Goal: Complete application form: Complete application form

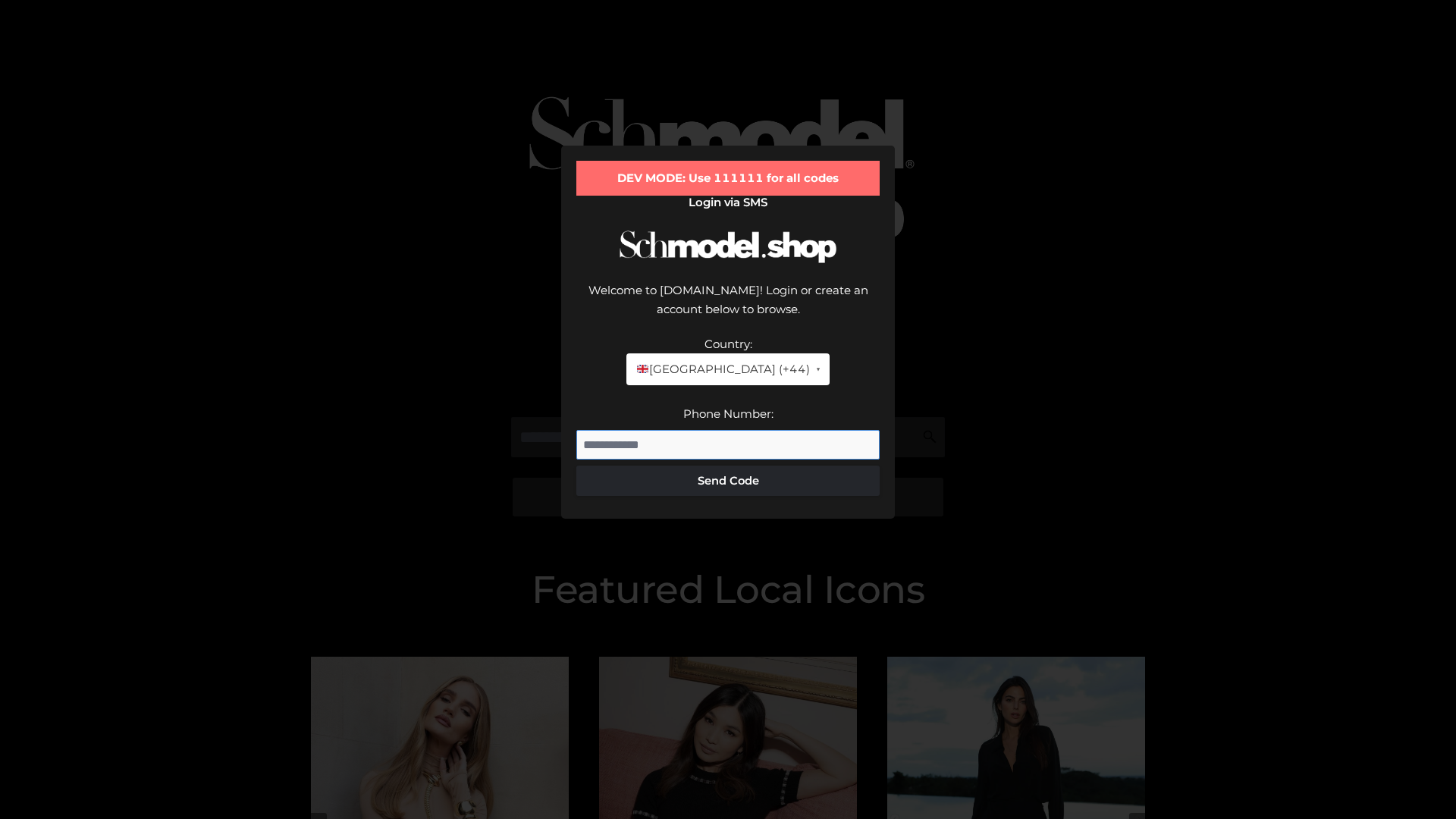
click at [728, 430] on input "Phone Number:" at bounding box center [728, 445] width 303 height 30
type input "**********"
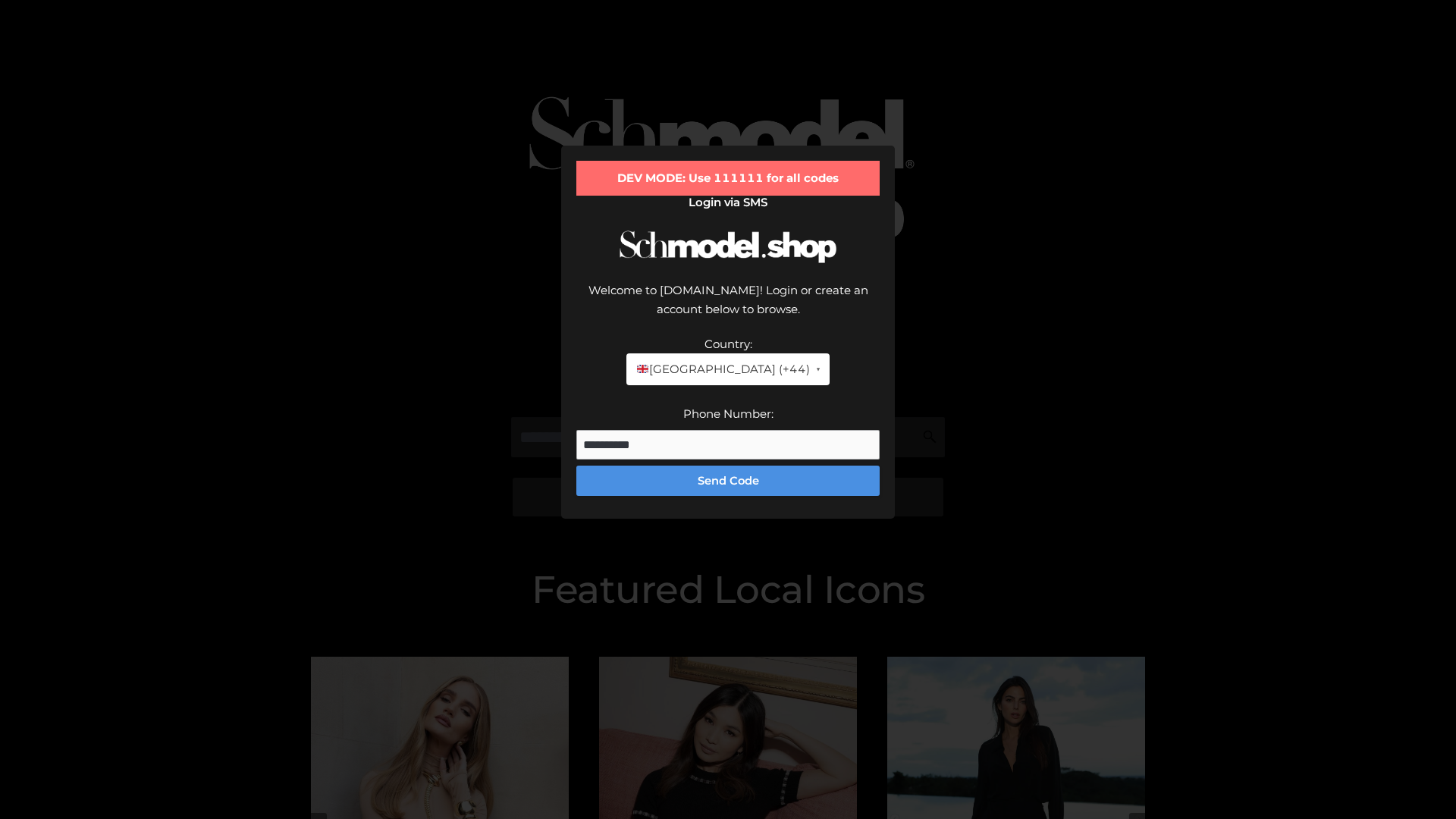
click at [728, 466] on button "Send Code" at bounding box center [728, 481] width 303 height 30
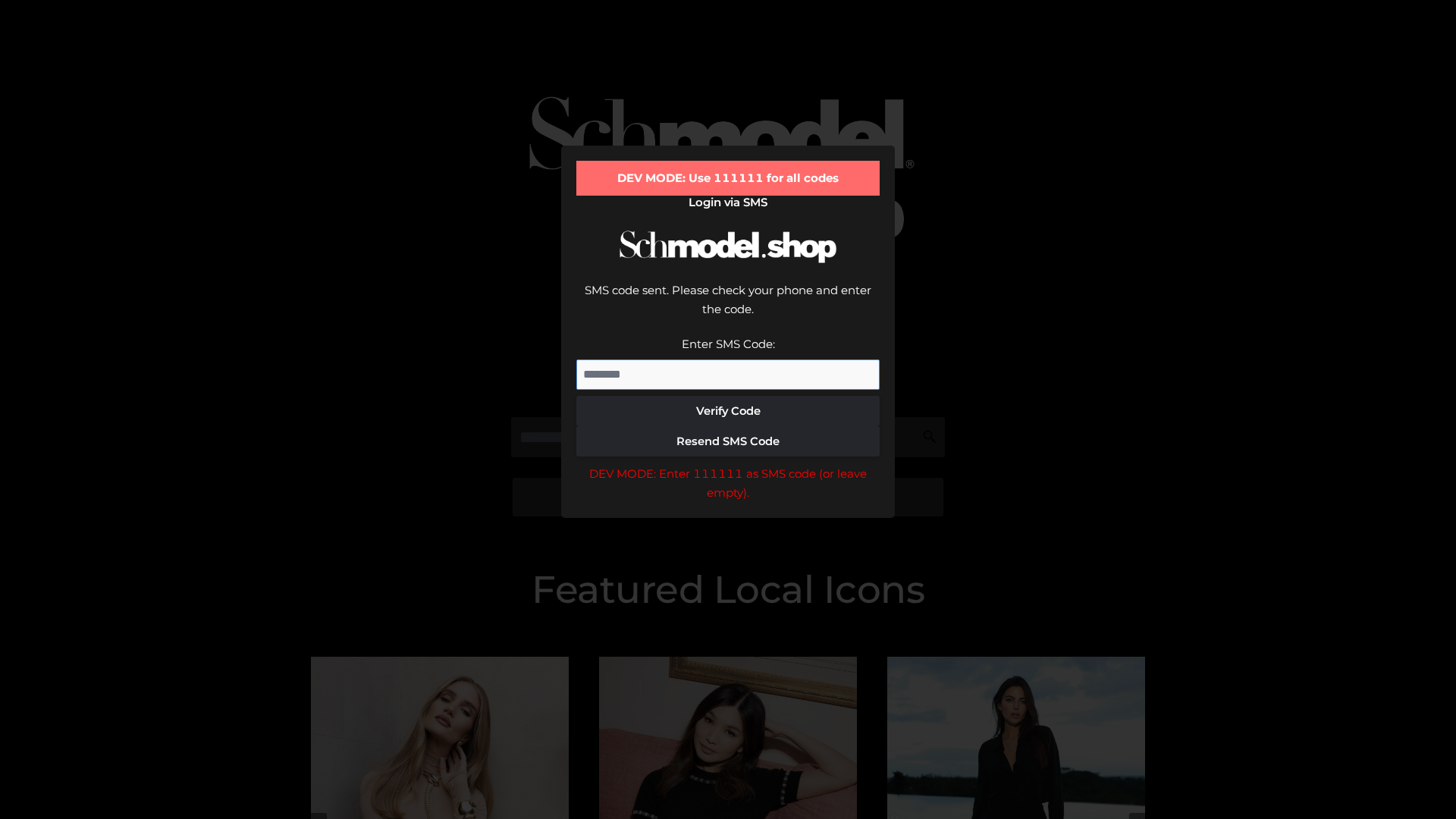
click at [728, 360] on input "Enter SMS Code:" at bounding box center [728, 375] width 303 height 30
type input "******"
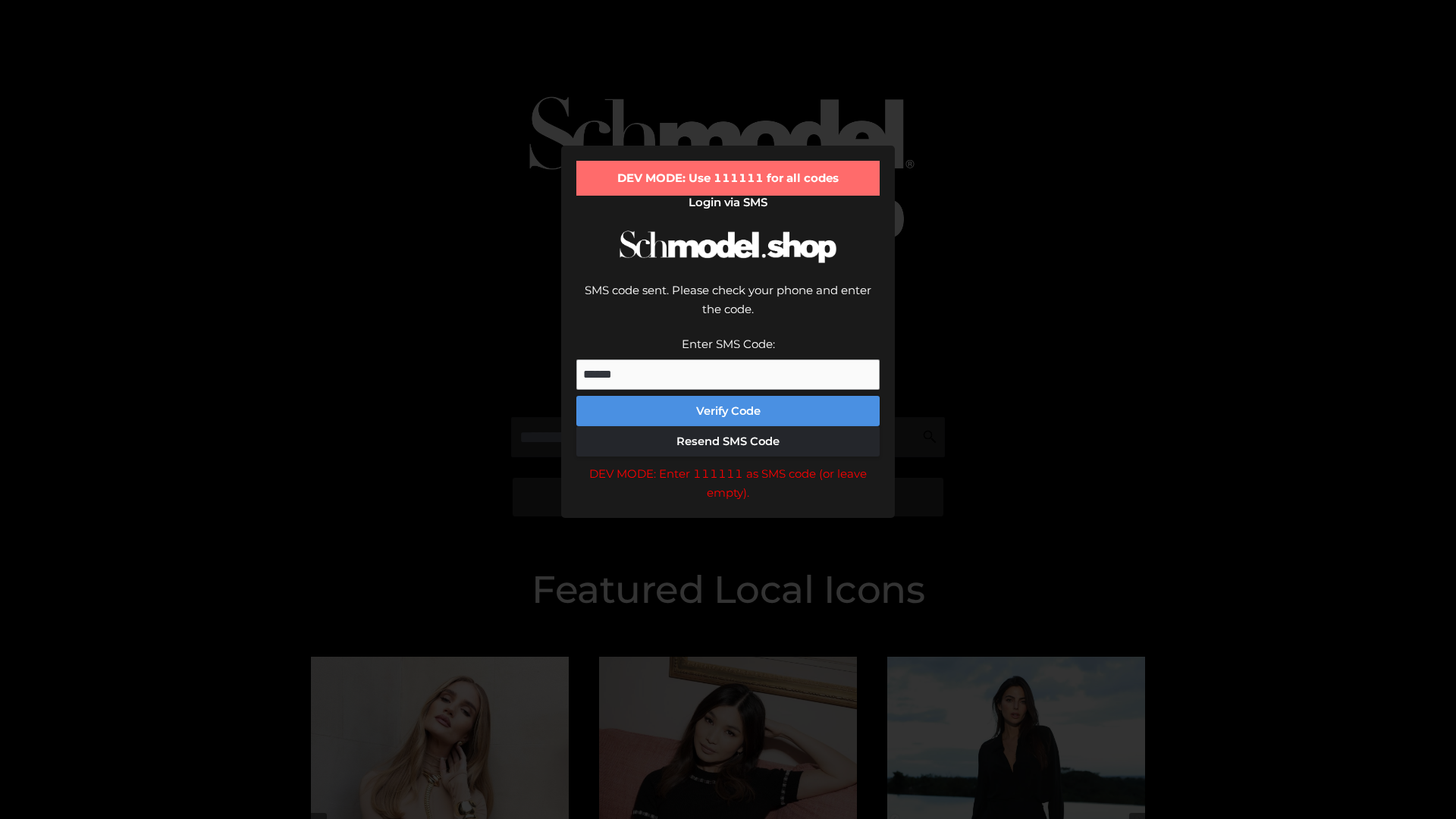
click at [728, 396] on button "Verify Code" at bounding box center [728, 411] width 303 height 30
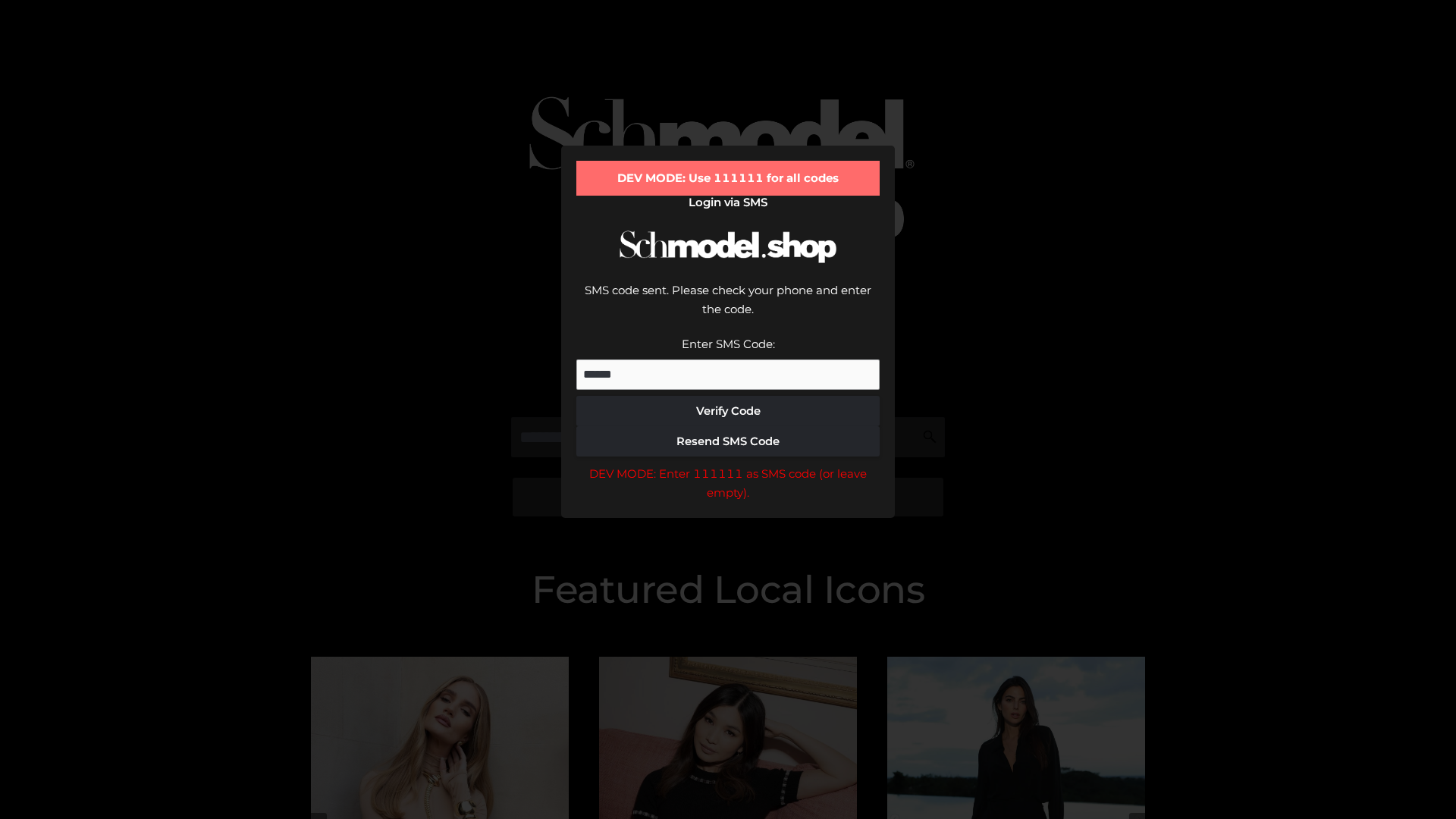
click at [728, 464] on div "DEV MODE: Enter 111111 as SMS code (or leave empty)." at bounding box center [728, 483] width 303 height 38
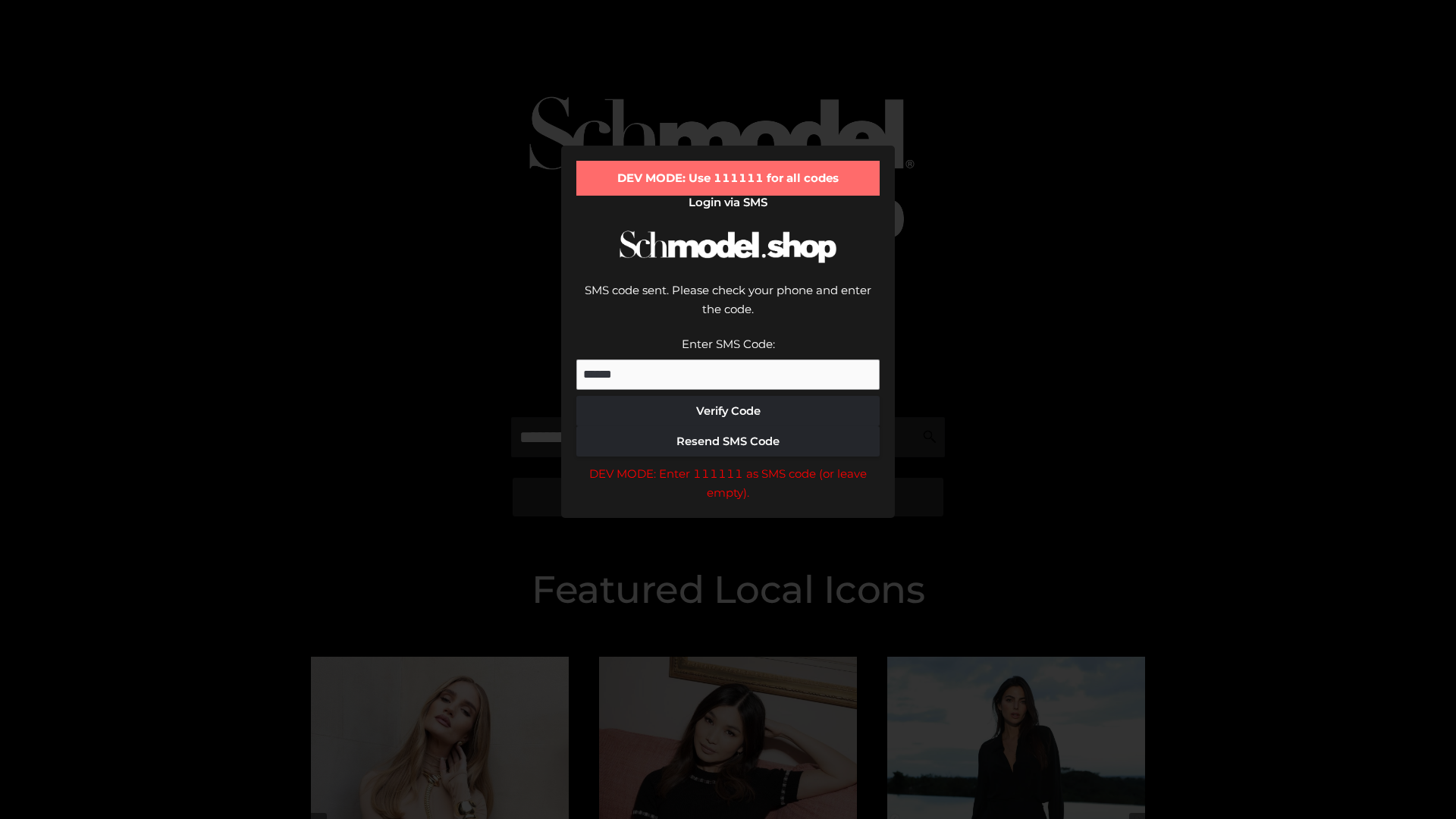
click at [728, 464] on div "DEV MODE: Enter 111111 as SMS code (or leave empty)." at bounding box center [728, 483] width 303 height 38
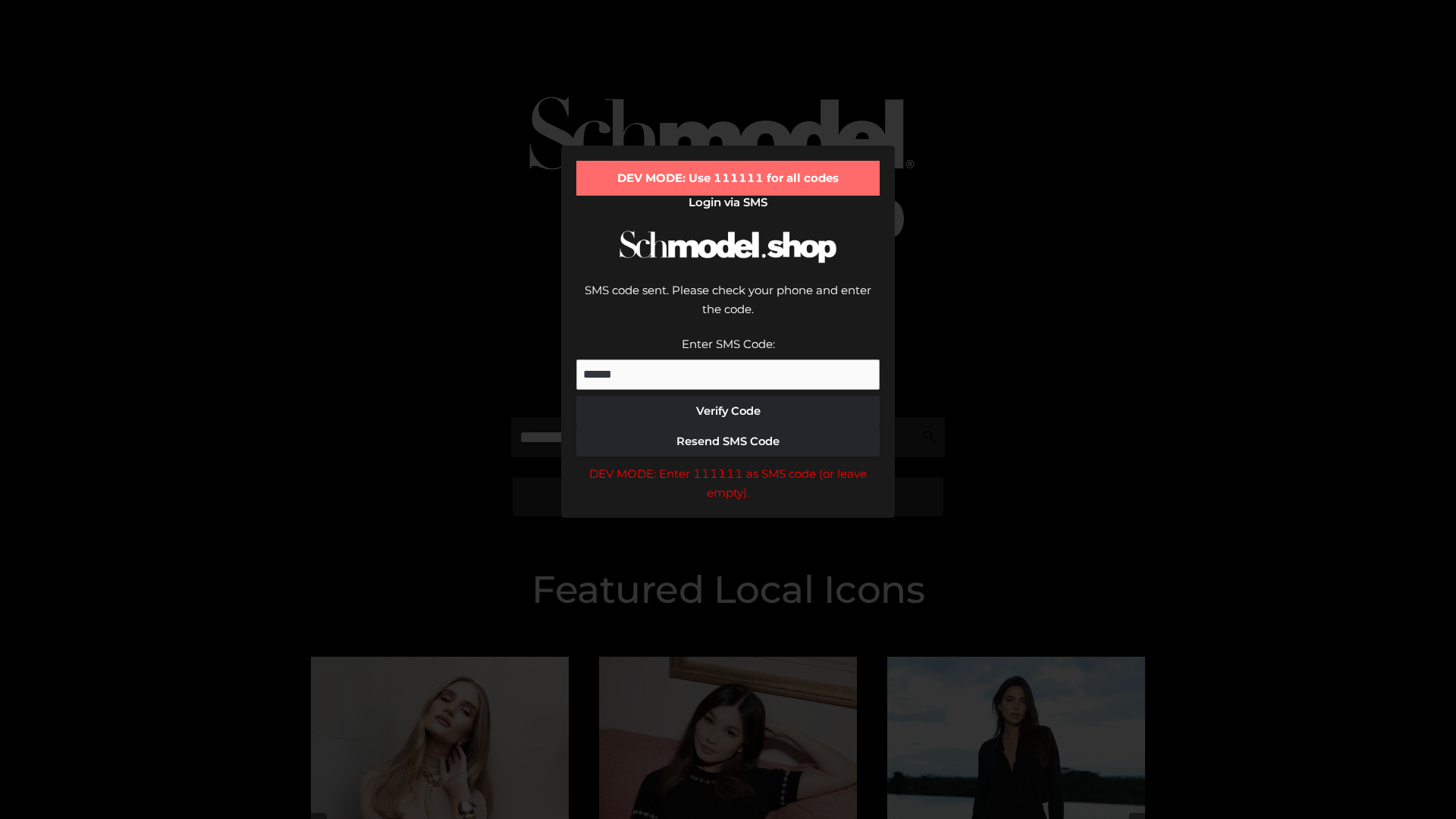
click at [728, 464] on div "DEV MODE: Enter 111111 as SMS code (or leave empty)." at bounding box center [728, 483] width 303 height 38
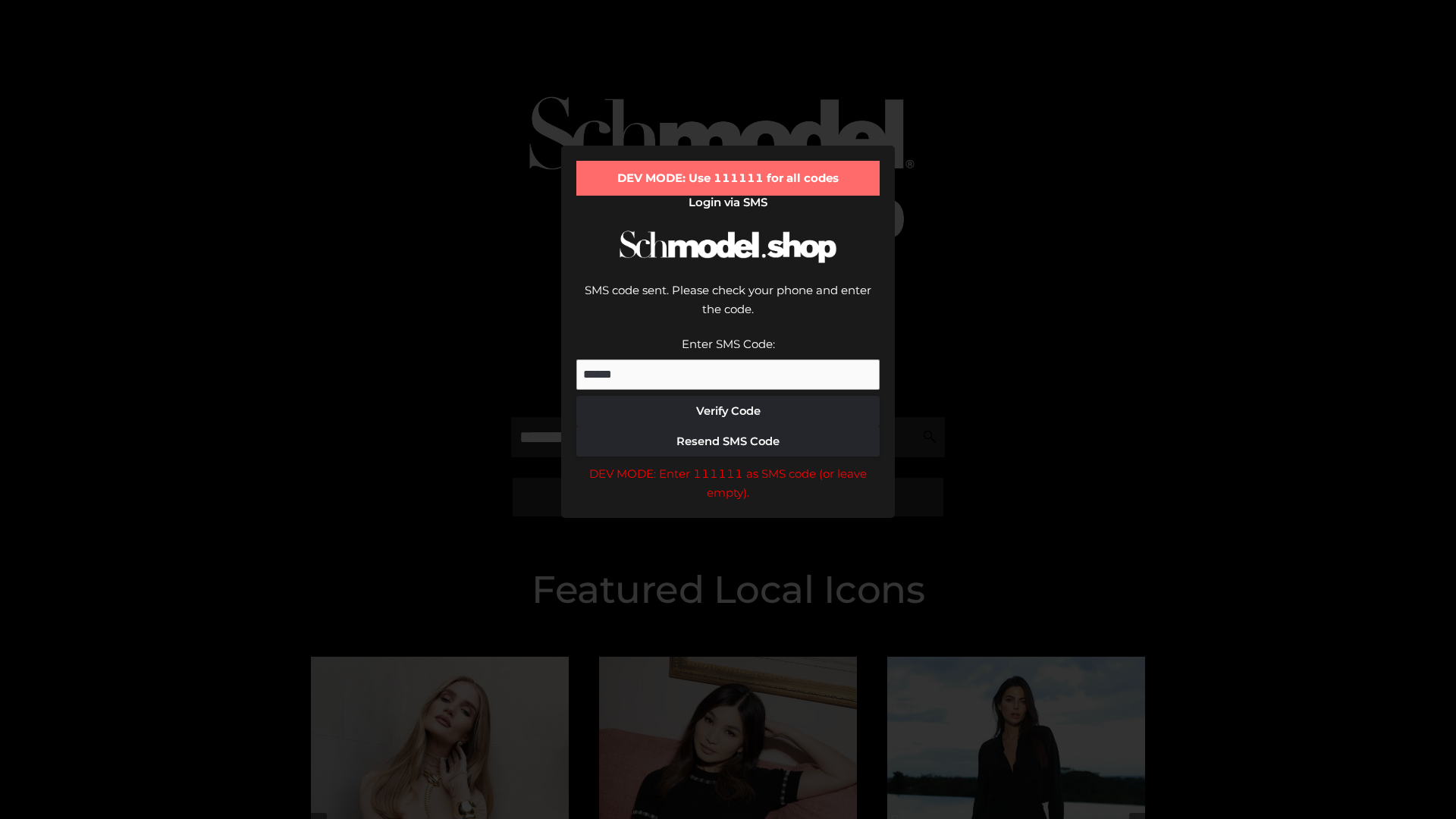
click at [728, 464] on div "DEV MODE: Enter 111111 as SMS code (or leave empty)." at bounding box center [728, 483] width 303 height 38
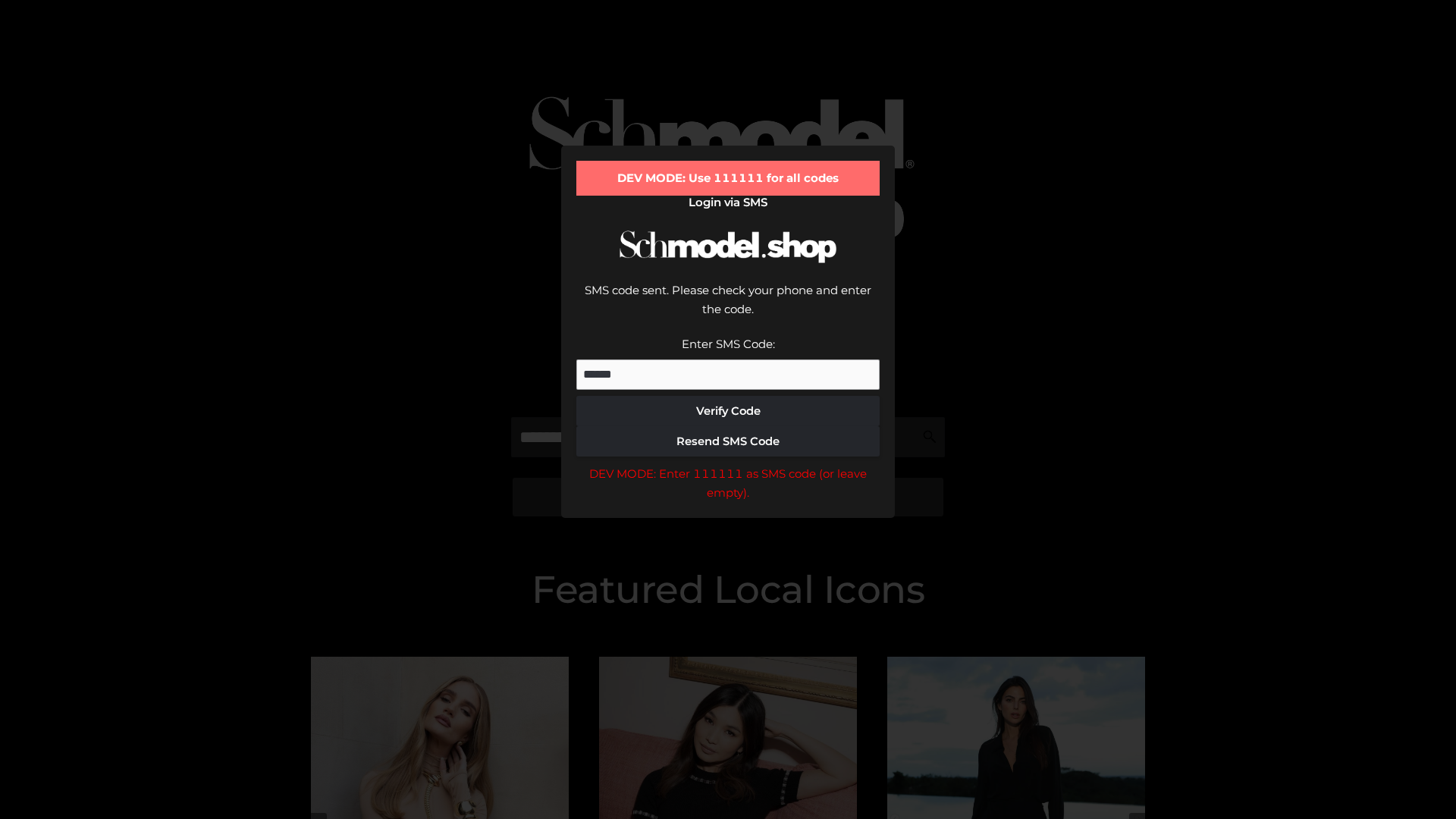
click at [728, 464] on div "DEV MODE: Enter 111111 as SMS code (or leave empty)." at bounding box center [728, 483] width 303 height 38
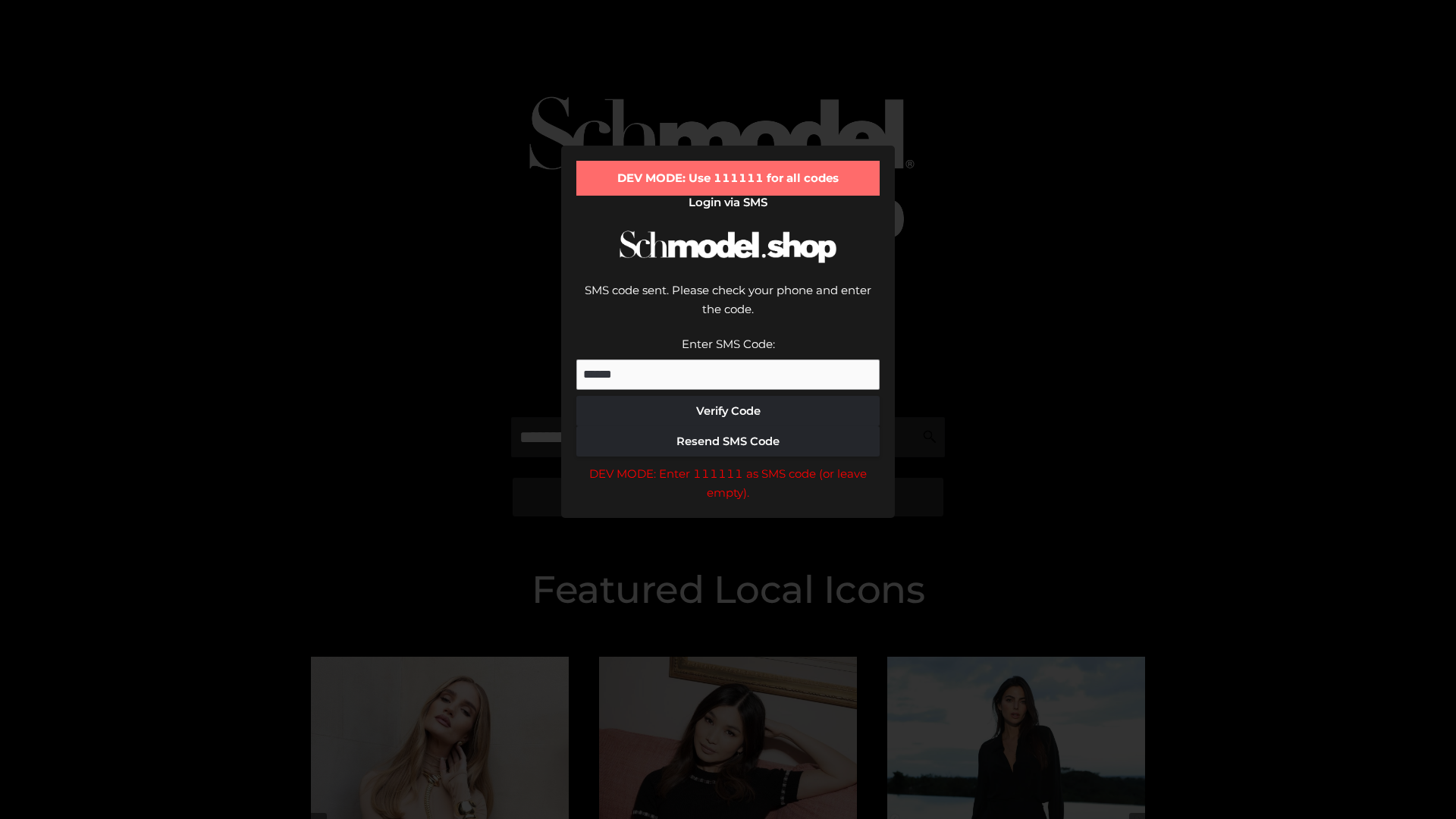
click at [728, 464] on div "DEV MODE: Enter 111111 as SMS code (or leave empty)." at bounding box center [728, 483] width 303 height 38
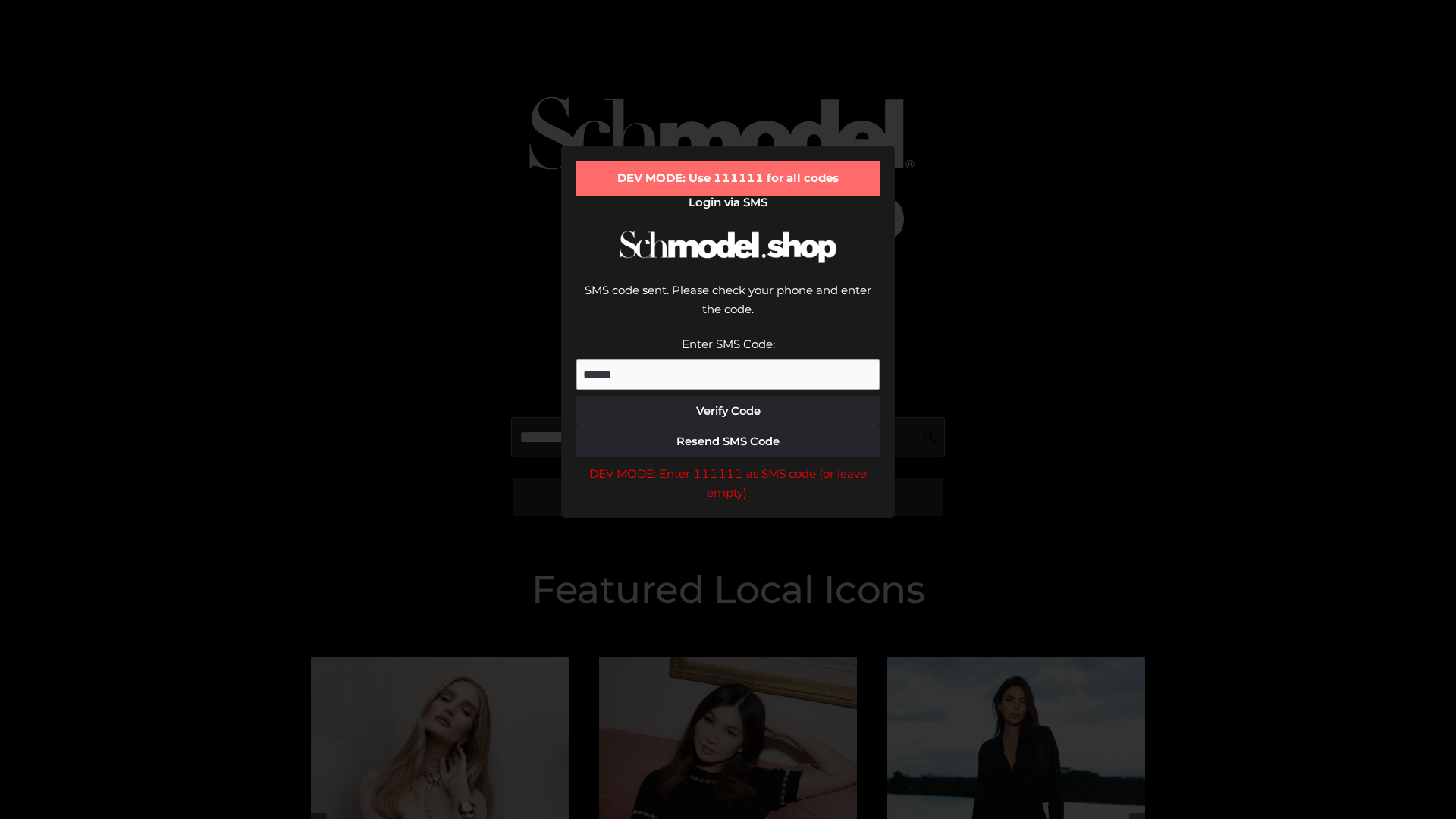
scroll to position [0, 78]
click at [728, 464] on div "DEV MODE: Enter 111111 as SMS code (or leave empty)." at bounding box center [728, 483] width 303 height 38
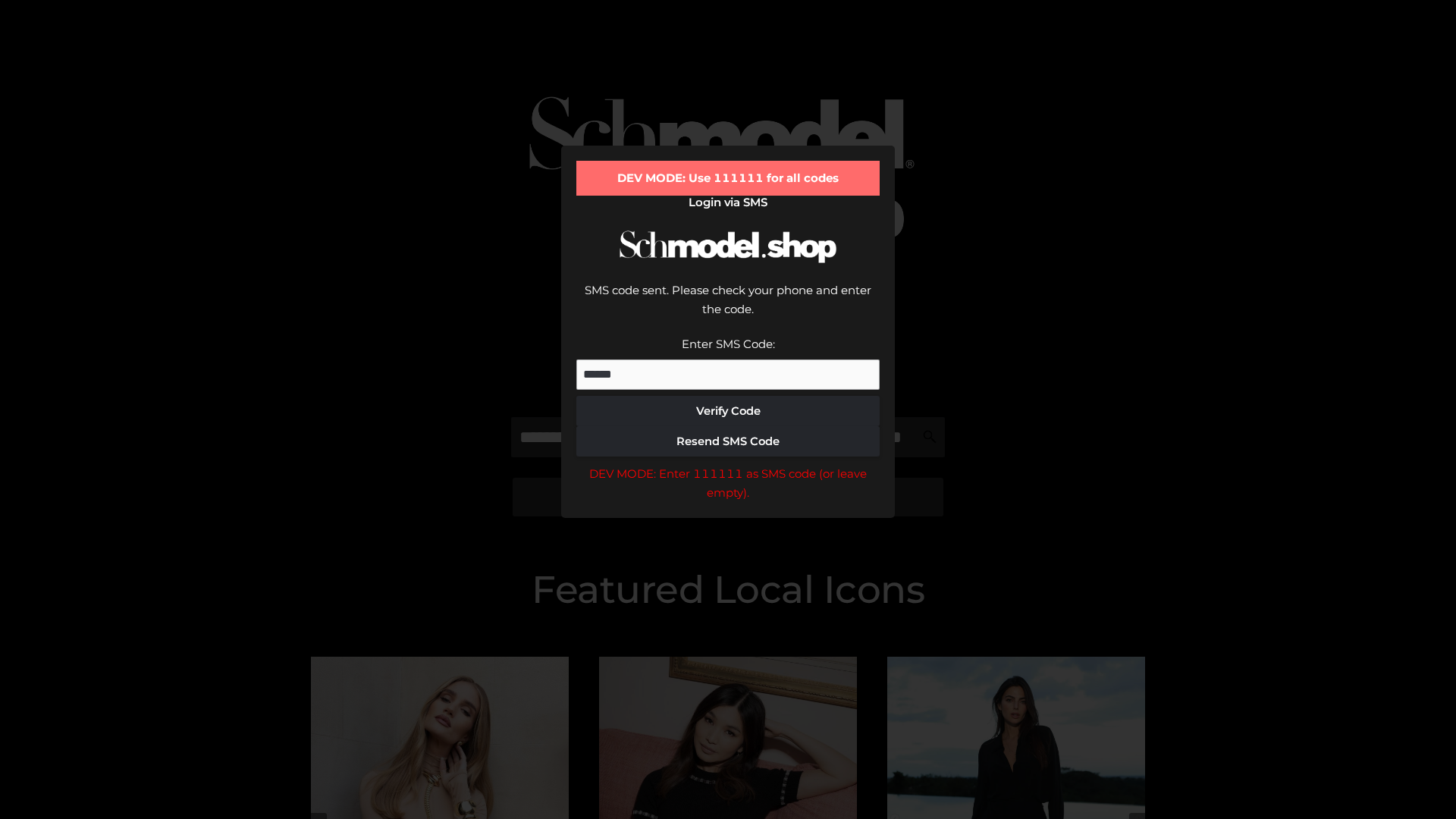
click at [728, 464] on div "DEV MODE: Enter 111111 as SMS code (or leave empty)." at bounding box center [728, 483] width 303 height 38
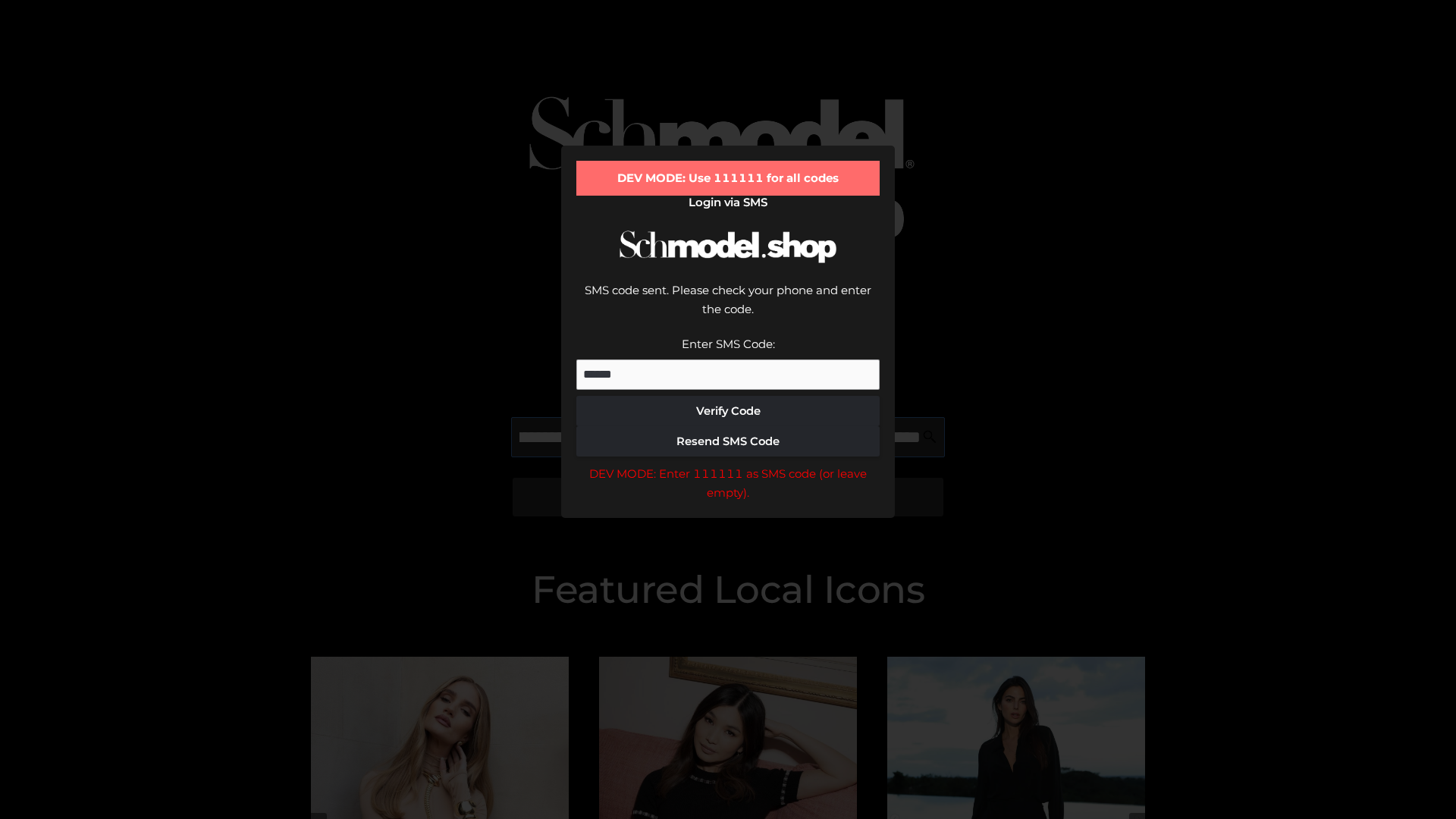
scroll to position [0, 165]
click at [728, 464] on div "DEV MODE: Enter 111111 as SMS code (or leave empty)." at bounding box center [728, 483] width 303 height 38
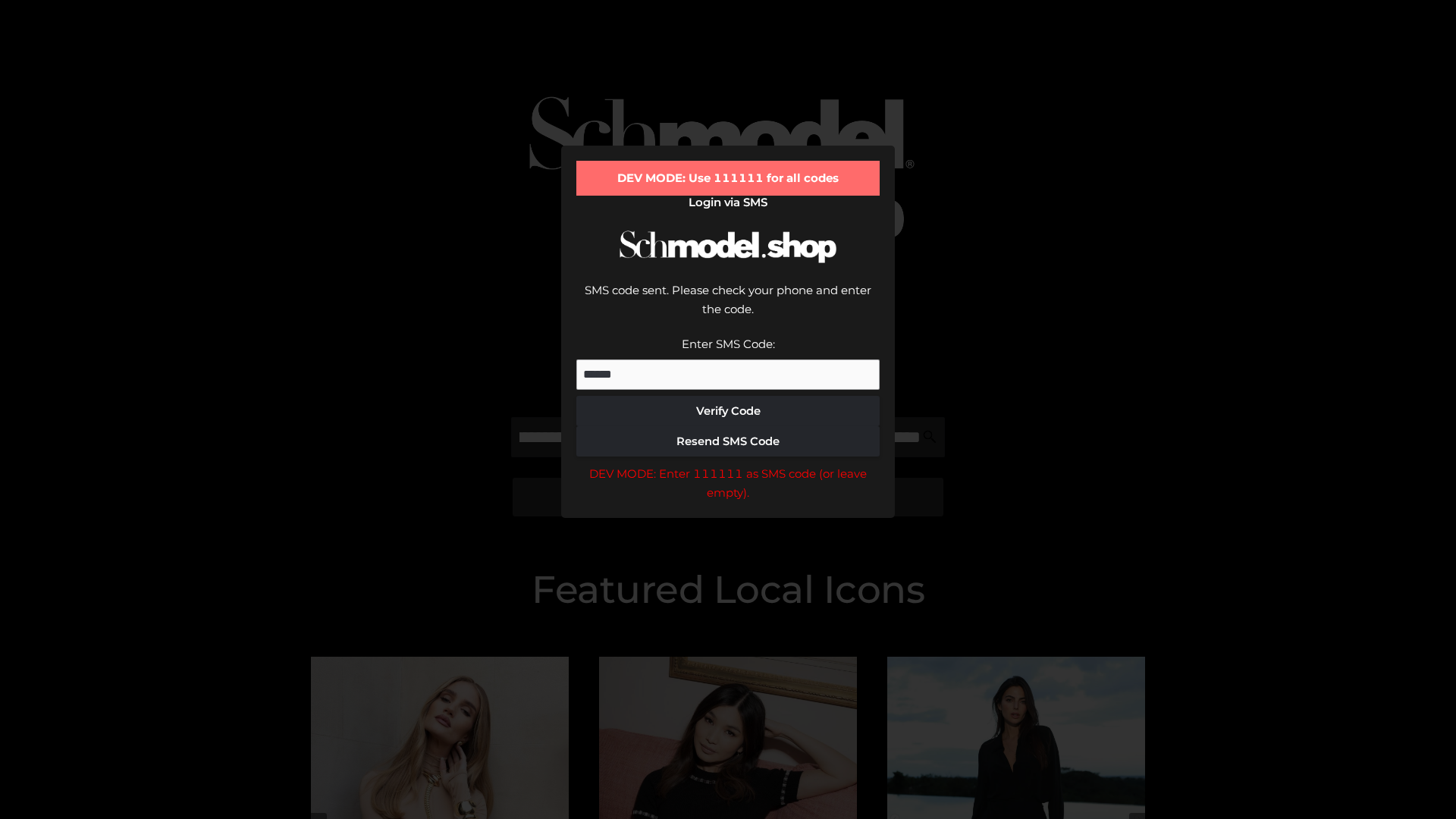
click at [728, 464] on div "DEV MODE: Enter 111111 as SMS code (or leave empty)." at bounding box center [728, 483] width 303 height 38
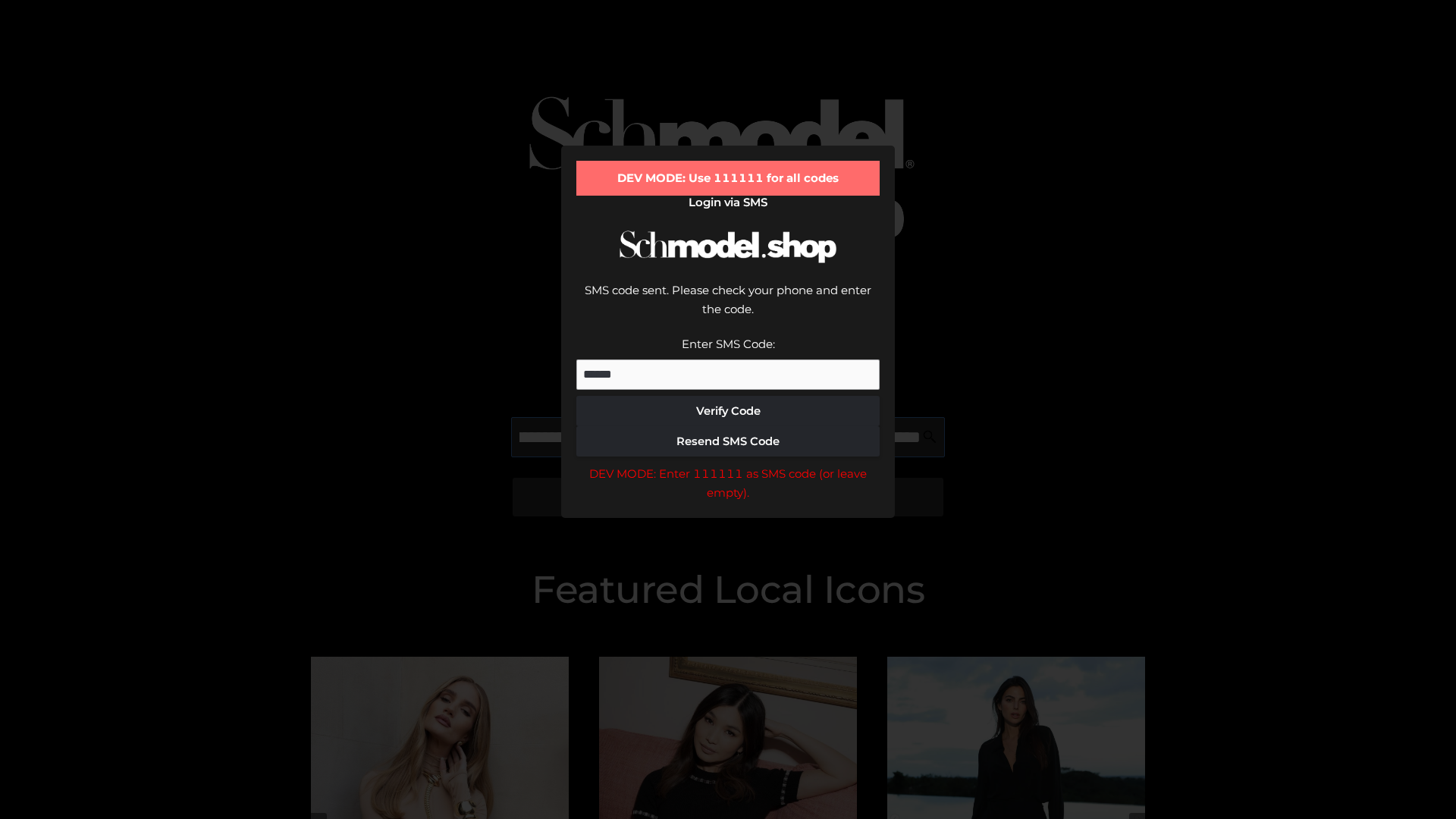
scroll to position [0, 257]
click at [728, 464] on div "DEV MODE: Enter 111111 as SMS code (or leave empty)." at bounding box center [728, 483] width 303 height 38
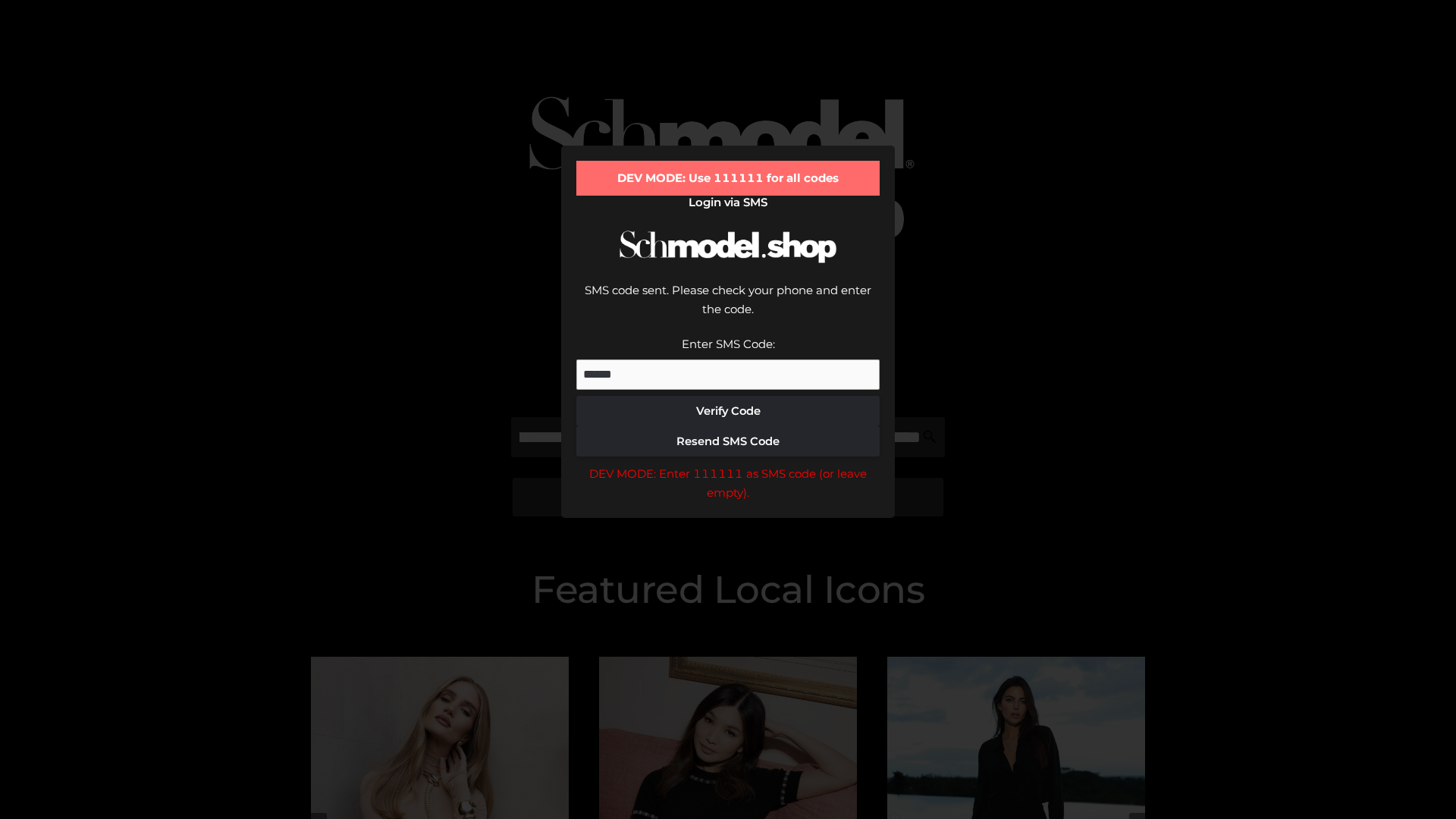
click at [728, 464] on div "DEV MODE: Enter 111111 as SMS code (or leave empty)." at bounding box center [728, 483] width 303 height 38
type input "**********"
